Goal: Task Accomplishment & Management: Use online tool/utility

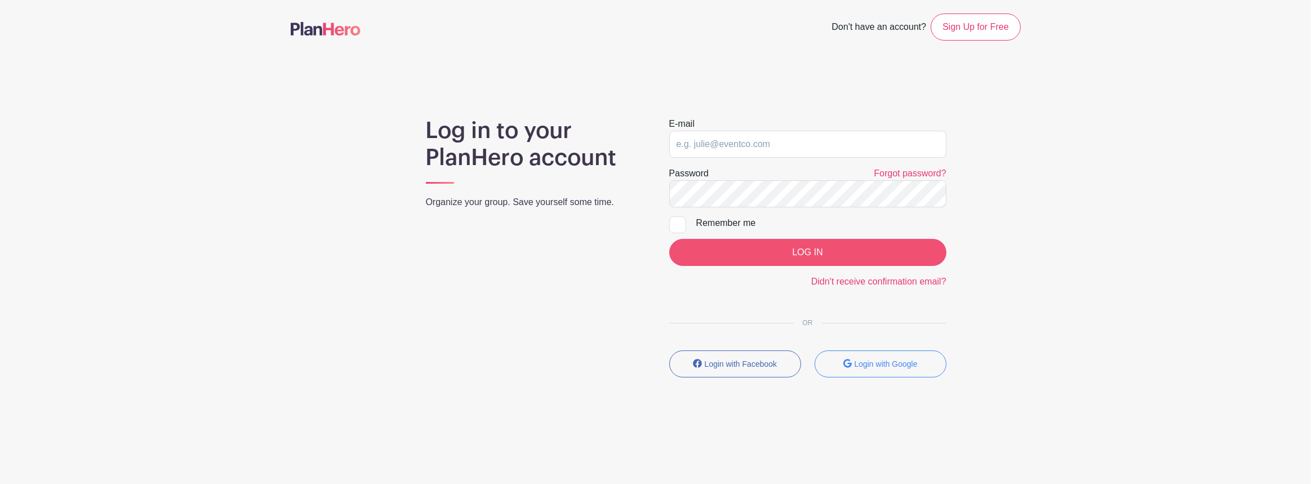
type input "pto@penningtonpto.org"
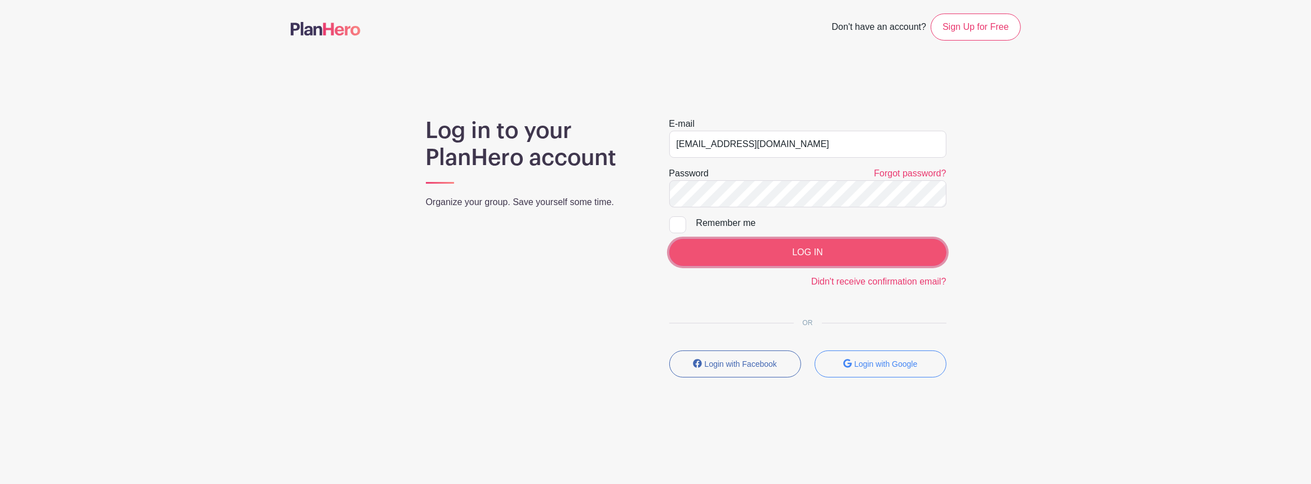
click at [778, 258] on input "LOG IN" at bounding box center [808, 252] width 277 height 27
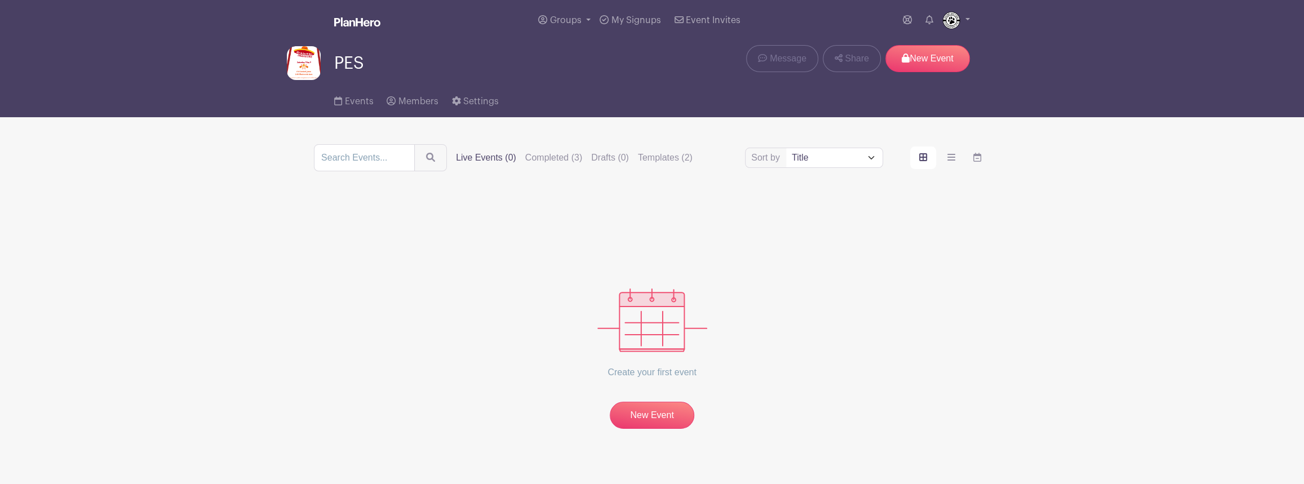
click at [551, 148] on div "Sort by Title Recently modified Newest Upcoming dates Live Events (0) Completed…" at bounding box center [652, 157] width 676 height 27
click at [551, 159] on label "Completed (3)" at bounding box center [553, 158] width 57 height 14
click at [0, 0] on input "Completed (3)" at bounding box center [0, 0] width 0 height 0
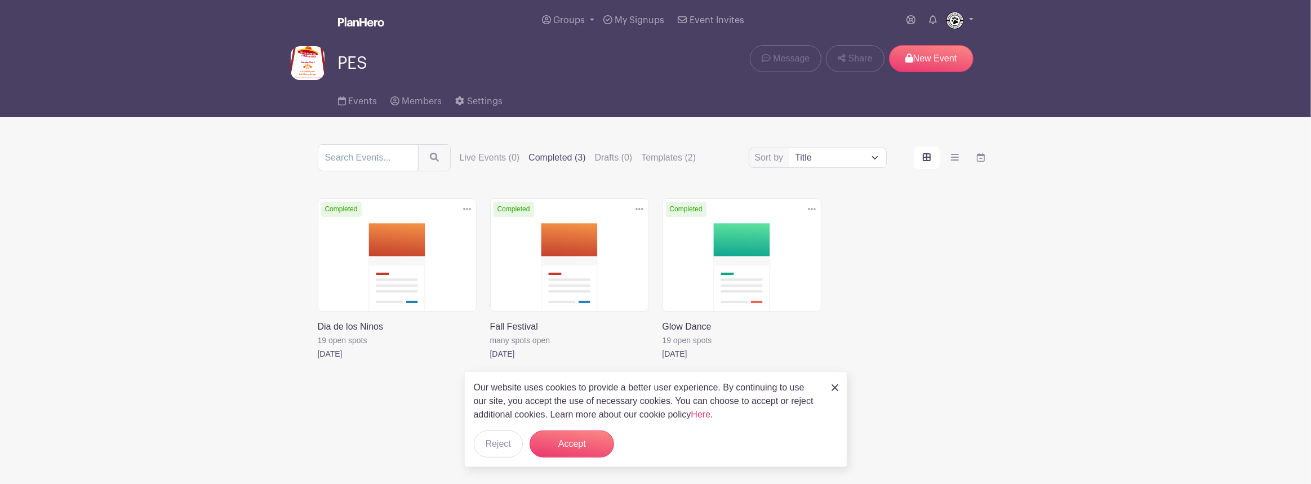
click at [490, 361] on link at bounding box center [490, 361] width 0 height 0
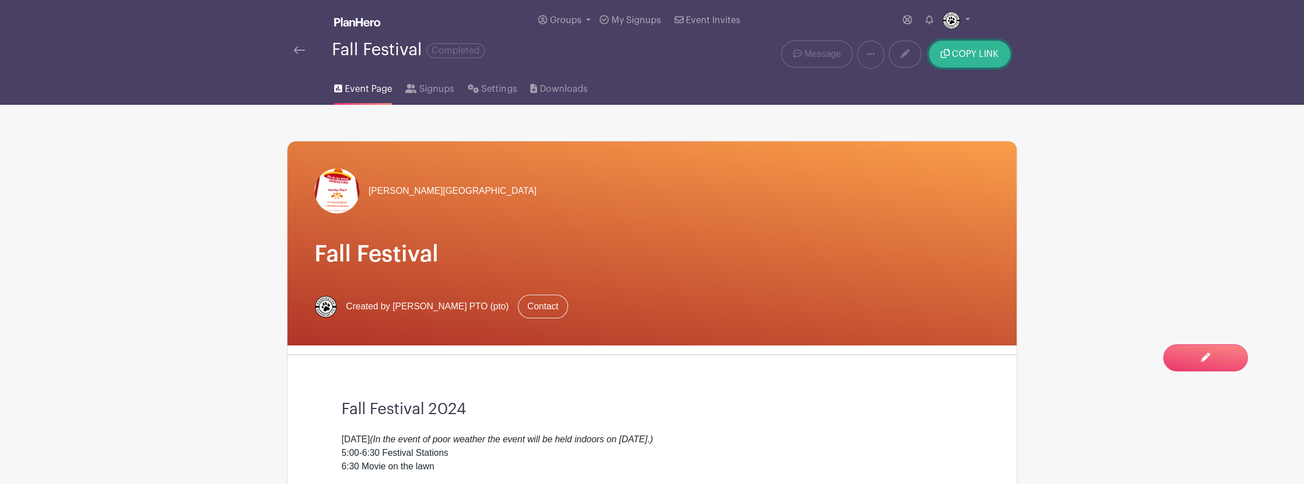
click at [984, 49] on button "COPY LINK" at bounding box center [970, 54] width 82 height 27
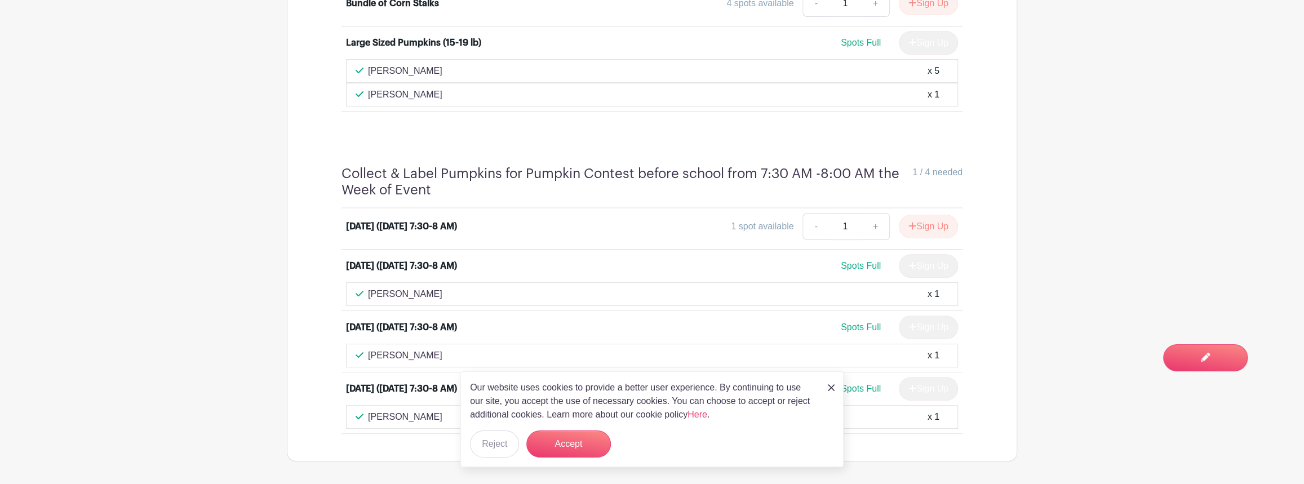
scroll to position [3822, 0]
